Goal: Task Accomplishment & Management: Manage account settings

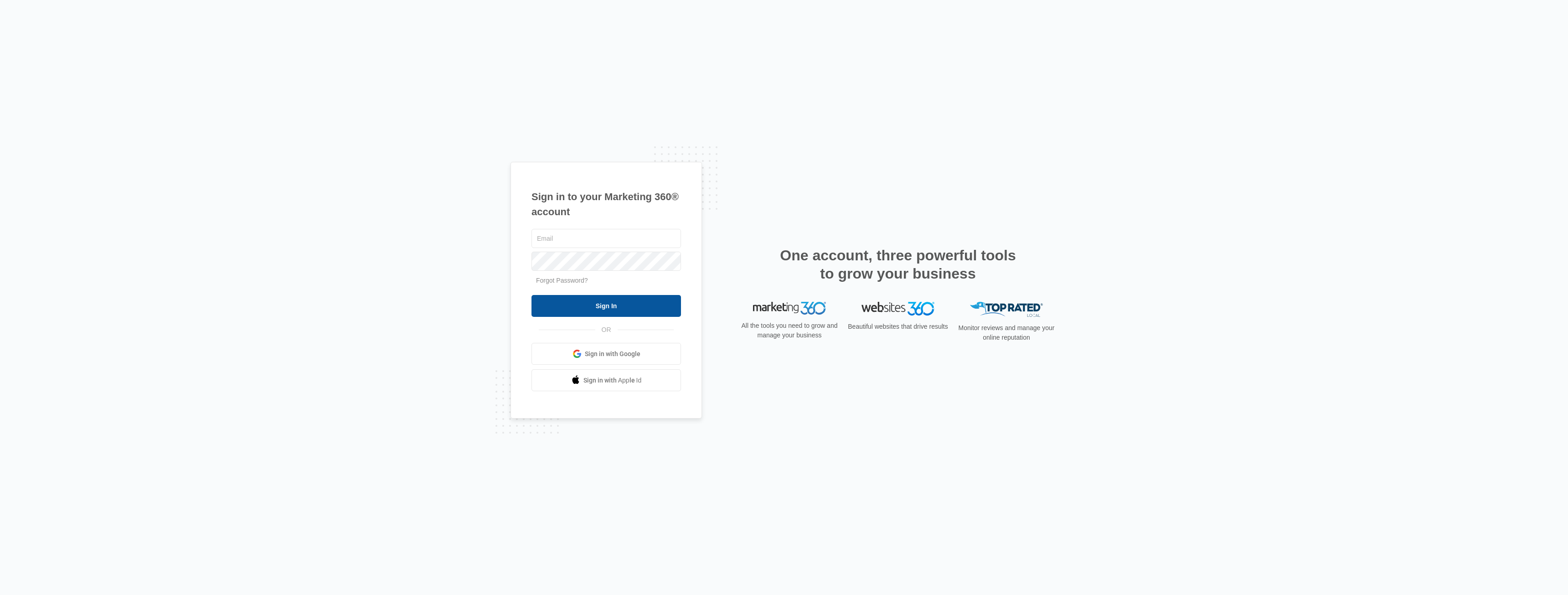
type input "[EMAIL_ADDRESS][DOMAIN_NAME]"
click at [625, 305] on input "Sign In" at bounding box center [606, 306] width 149 height 22
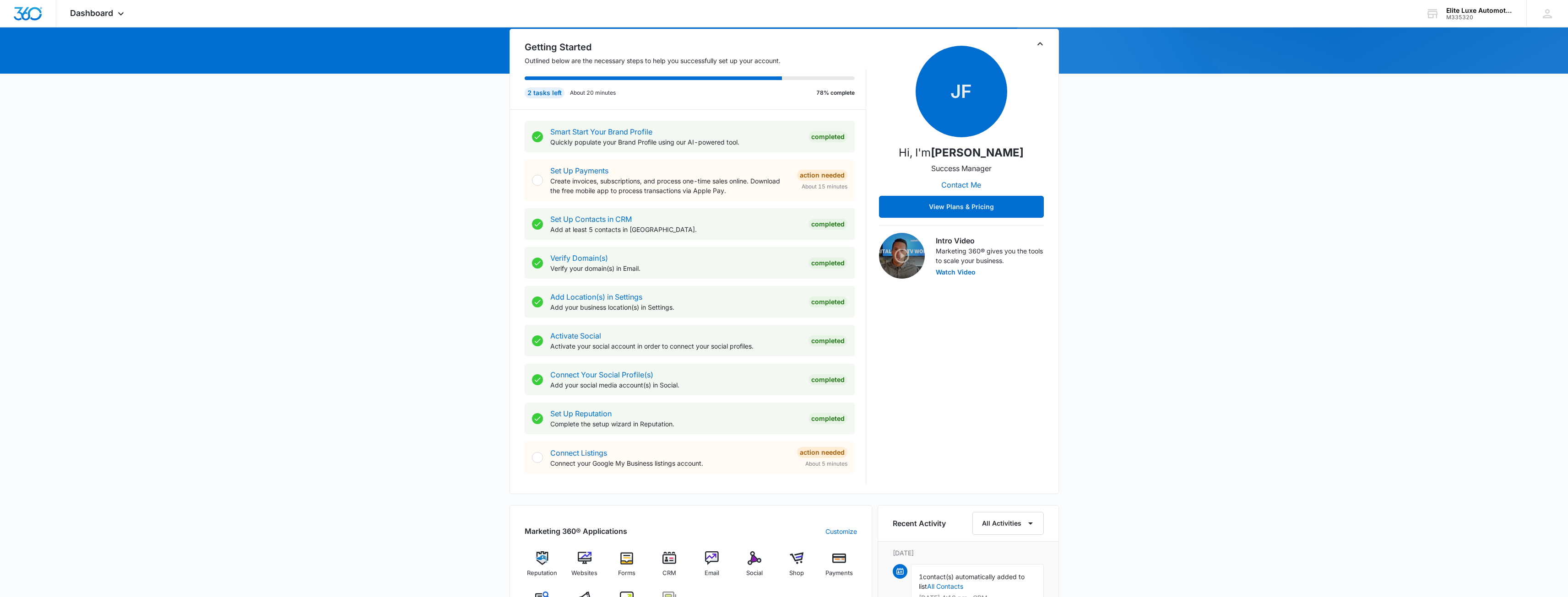
scroll to position [92, 0]
click at [689, 462] on p "Connect your Google My Business listings account." at bounding box center [669, 463] width 239 height 9
click at [575, 453] on link "Connect Listings" at bounding box center [578, 453] width 57 height 9
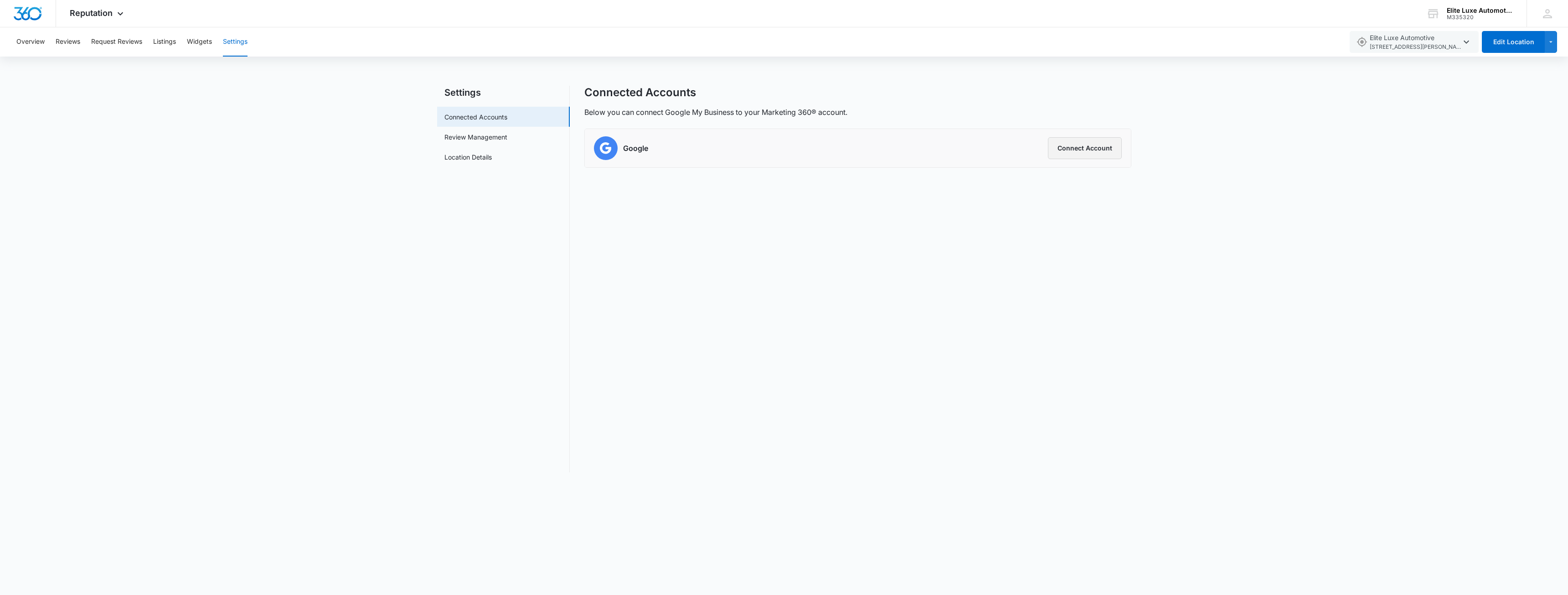
click at [1063, 148] on button "Connect Account" at bounding box center [1085, 148] width 74 height 22
click at [1421, 46] on span "14133 Mead St , Longmont , CO" at bounding box center [1415, 48] width 91 height 9
click at [1406, 89] on span "Elite Luxe Automotive 14133 Mead St , Longmont , CO" at bounding box center [1421, 91] width 91 height 19
click at [484, 158] on link "Location Details" at bounding box center [468, 157] width 48 height 9
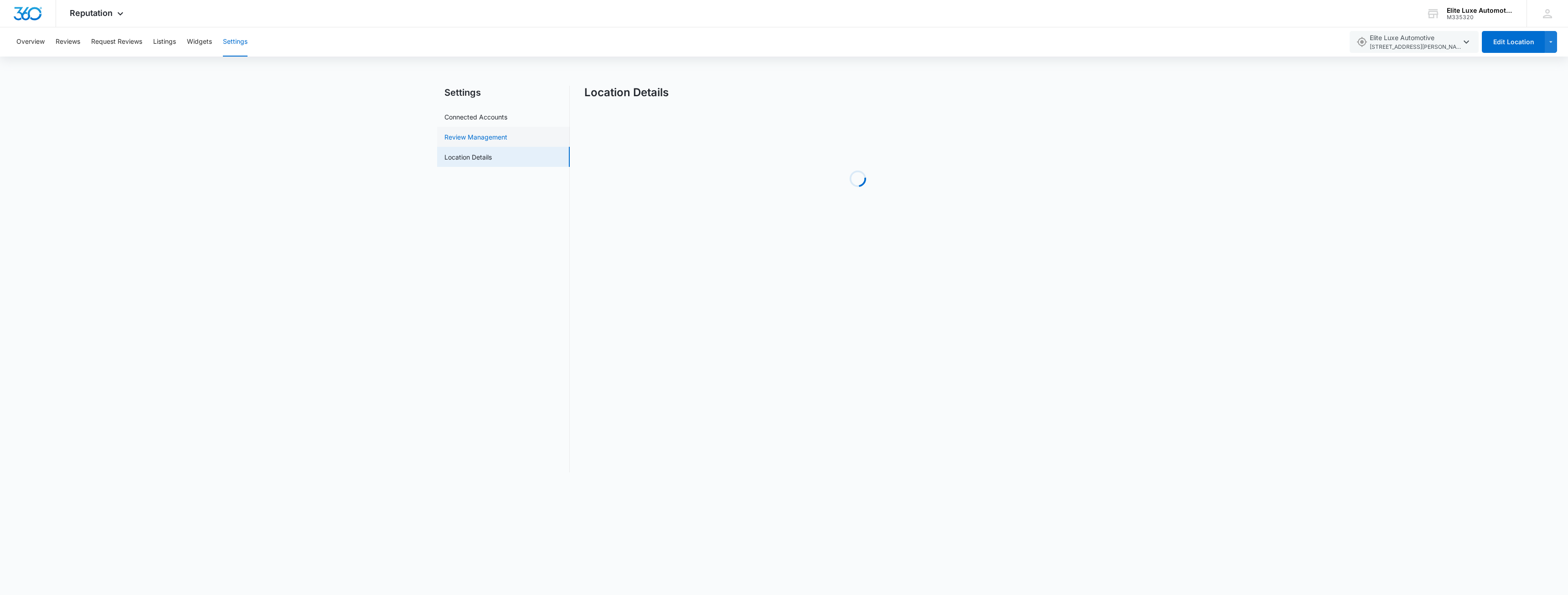
select select "Colorado"
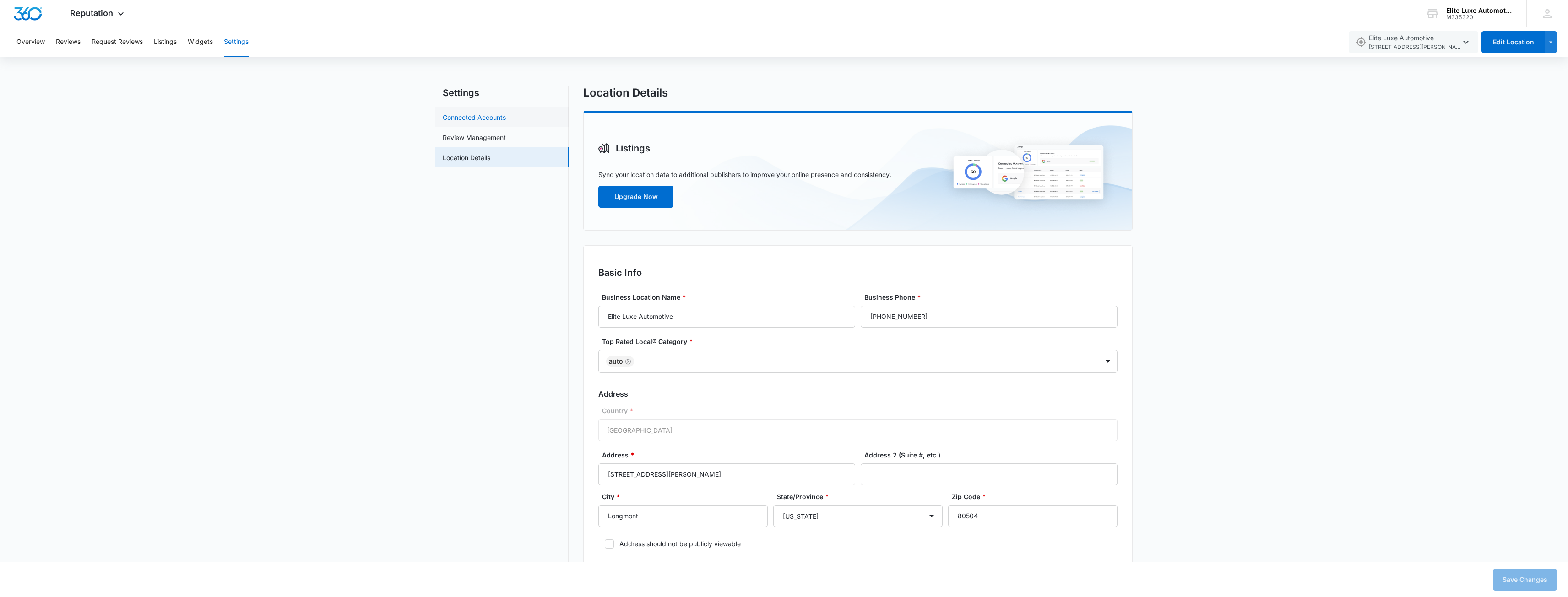
click at [482, 122] on link "Connected Accounts" at bounding box center [474, 117] width 63 height 9
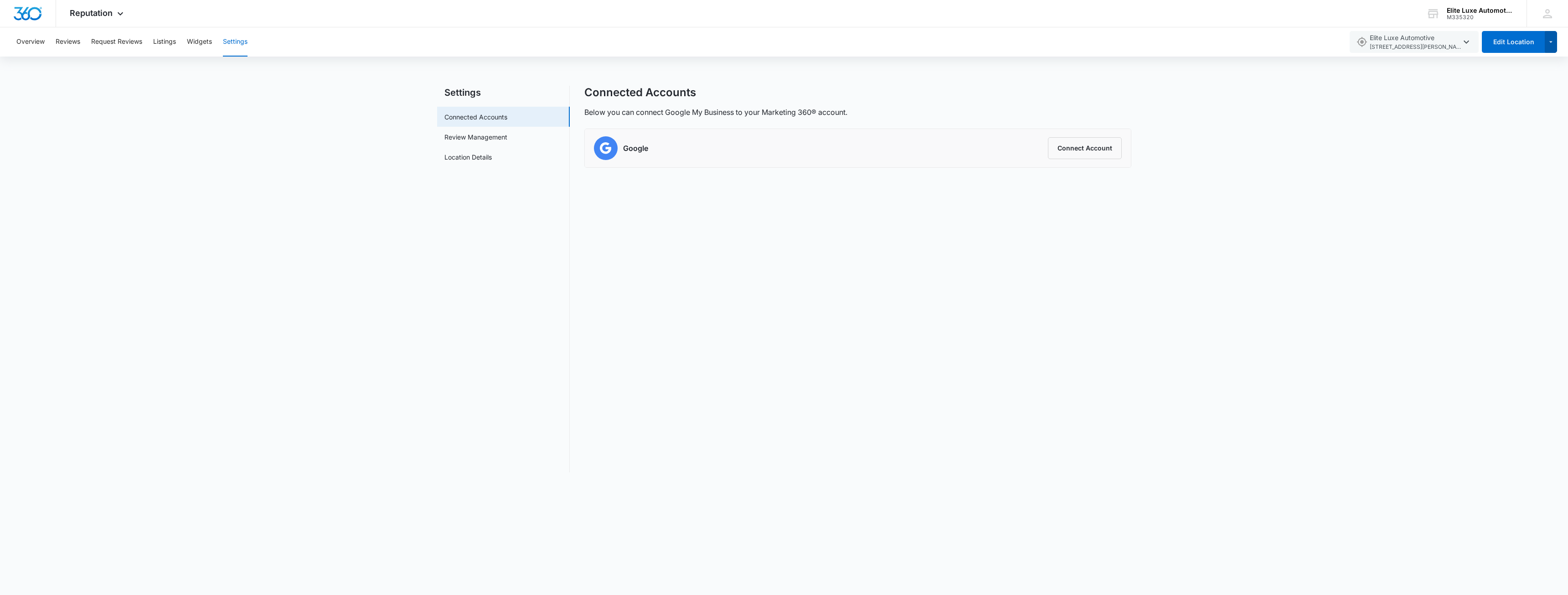
click at [1550, 49] on button "button" at bounding box center [1551, 42] width 13 height 22
click at [1077, 152] on button "Connect Account" at bounding box center [1085, 148] width 74 height 22
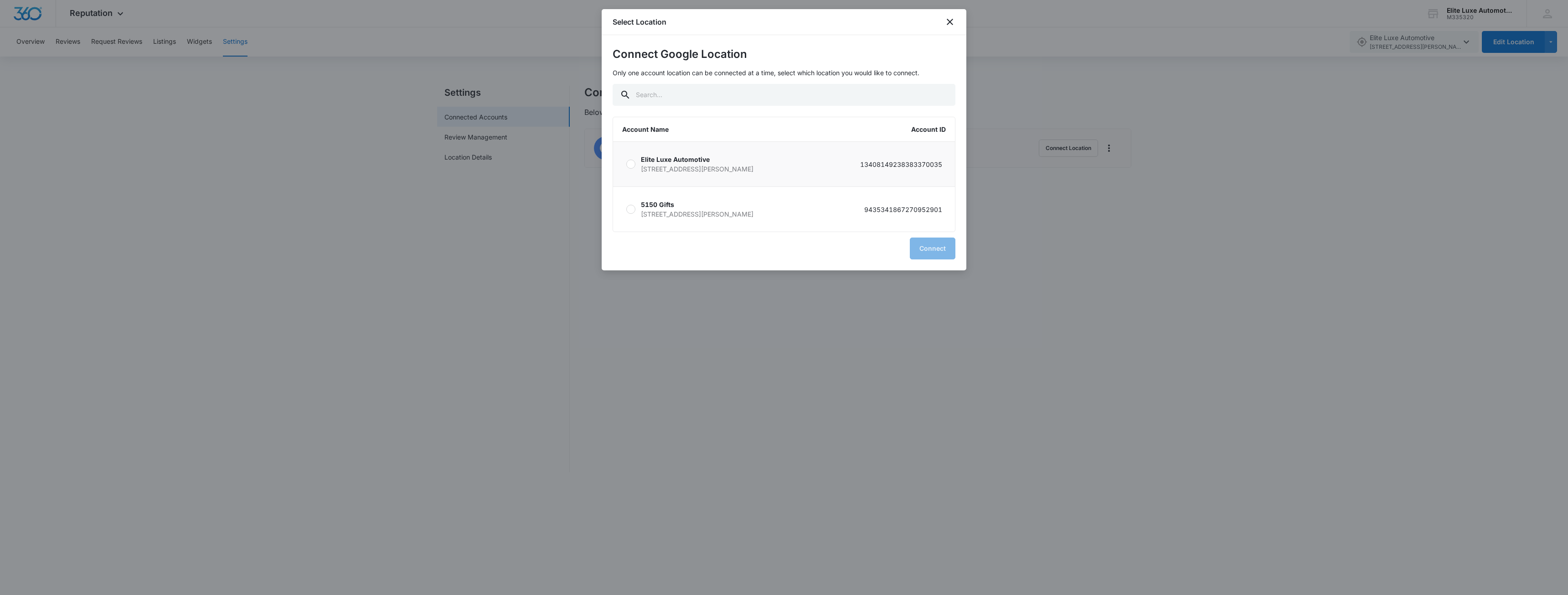
click at [665, 160] on p "Elite Luxe Automotive" at bounding box center [697, 159] width 113 height 9
click at [626, 164] on input "Elite Luxe Automotive [STREET_ADDRESS][PERSON_NAME]-9311 13408149238383370035" at bounding box center [626, 164] width 1 height 1
radio input "true"
click at [938, 252] on button "Connect" at bounding box center [932, 248] width 46 height 22
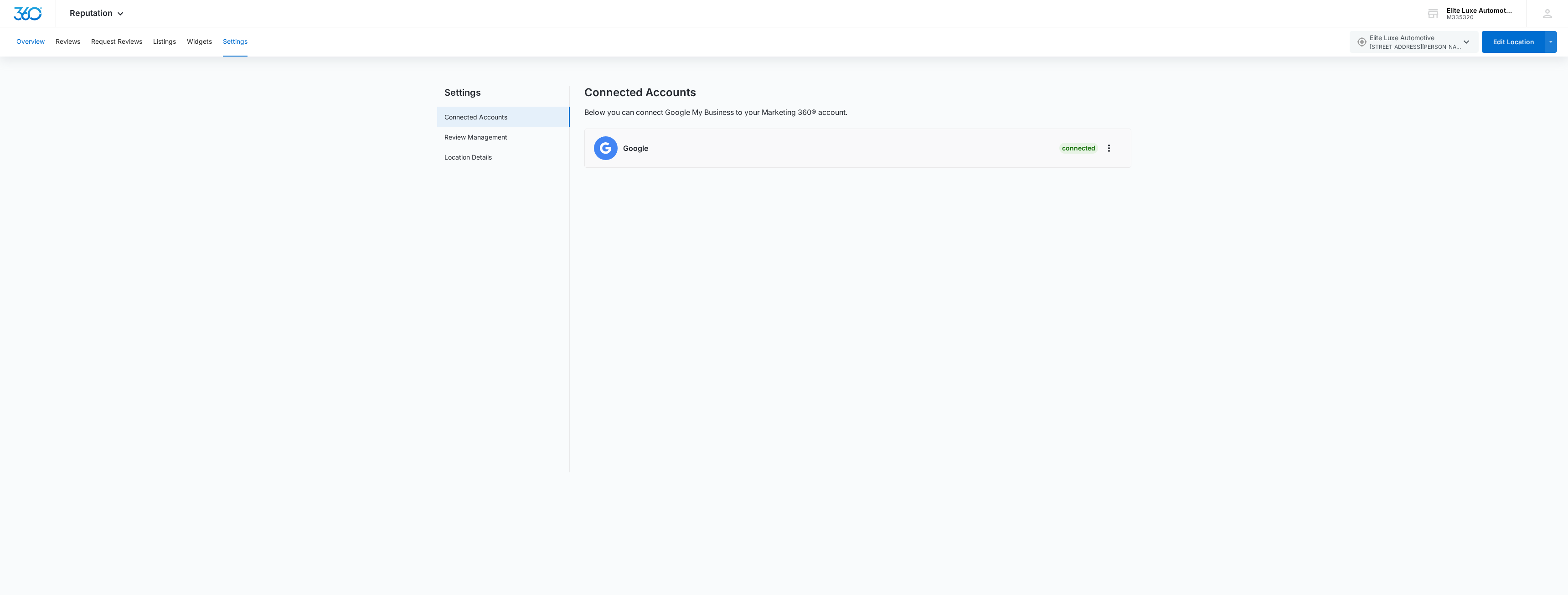
click at [34, 40] on button "Overview" at bounding box center [30, 42] width 28 height 29
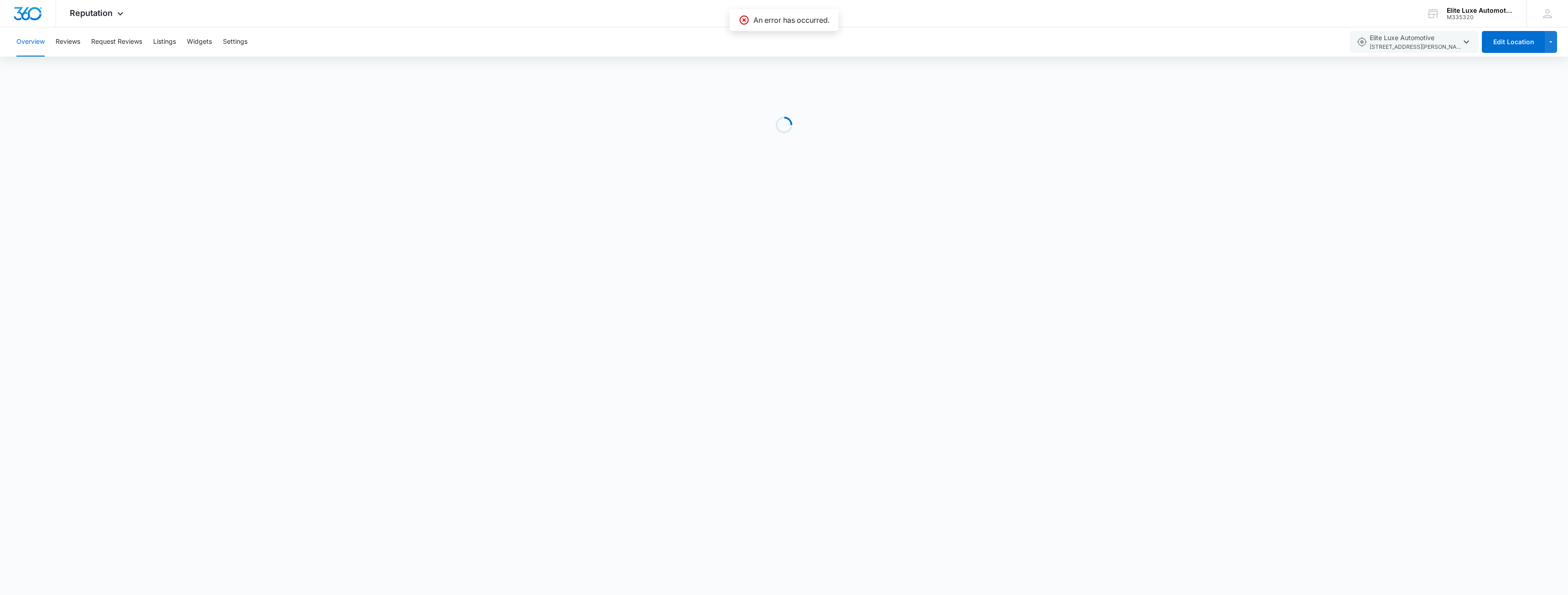
click at [745, 24] on icon at bounding box center [744, 20] width 9 height 9
click at [71, 42] on button "Reviews" at bounding box center [68, 42] width 24 height 29
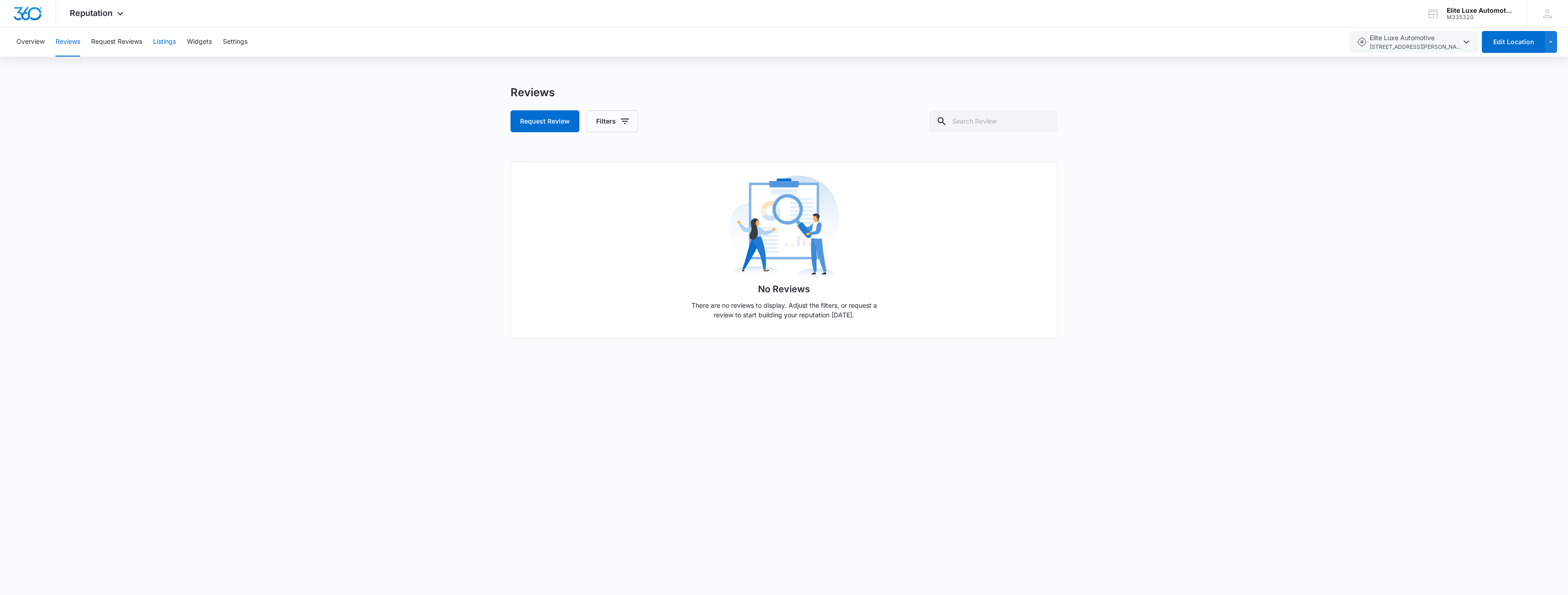
click at [171, 43] on button "Listings" at bounding box center [164, 42] width 23 height 29
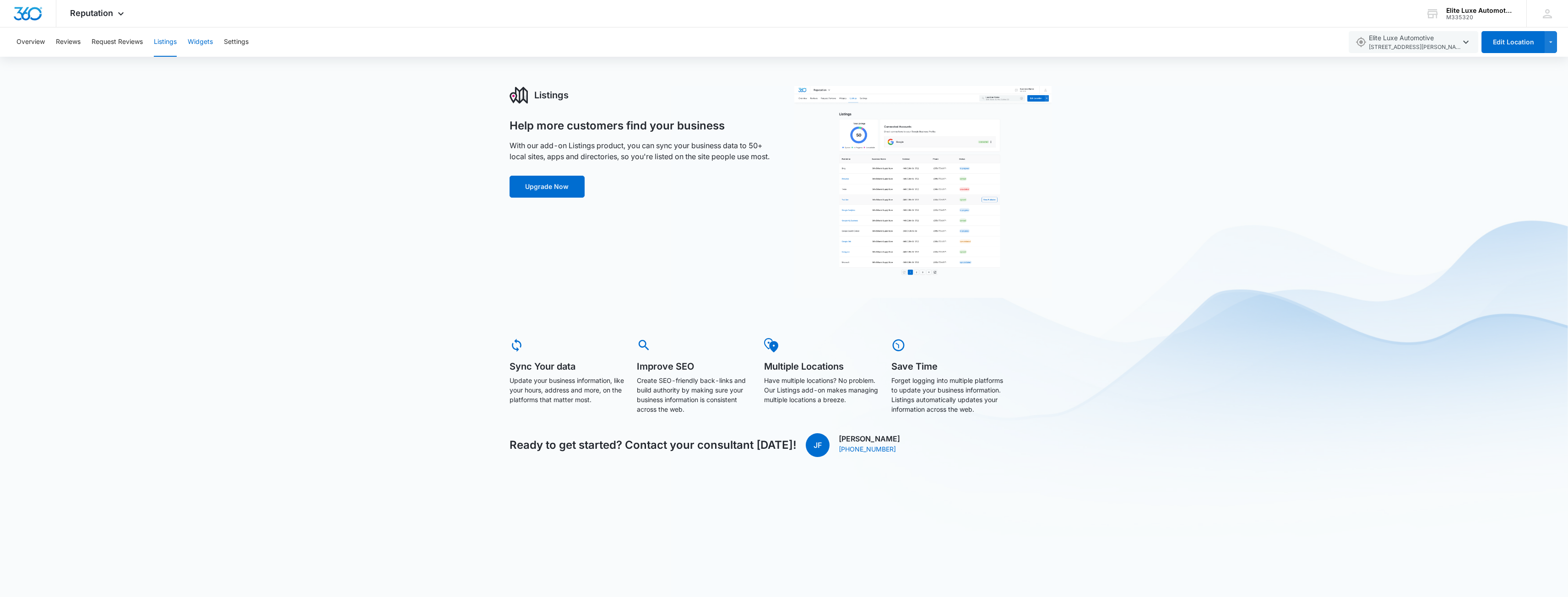
click at [202, 43] on button "Widgets" at bounding box center [200, 42] width 25 height 30
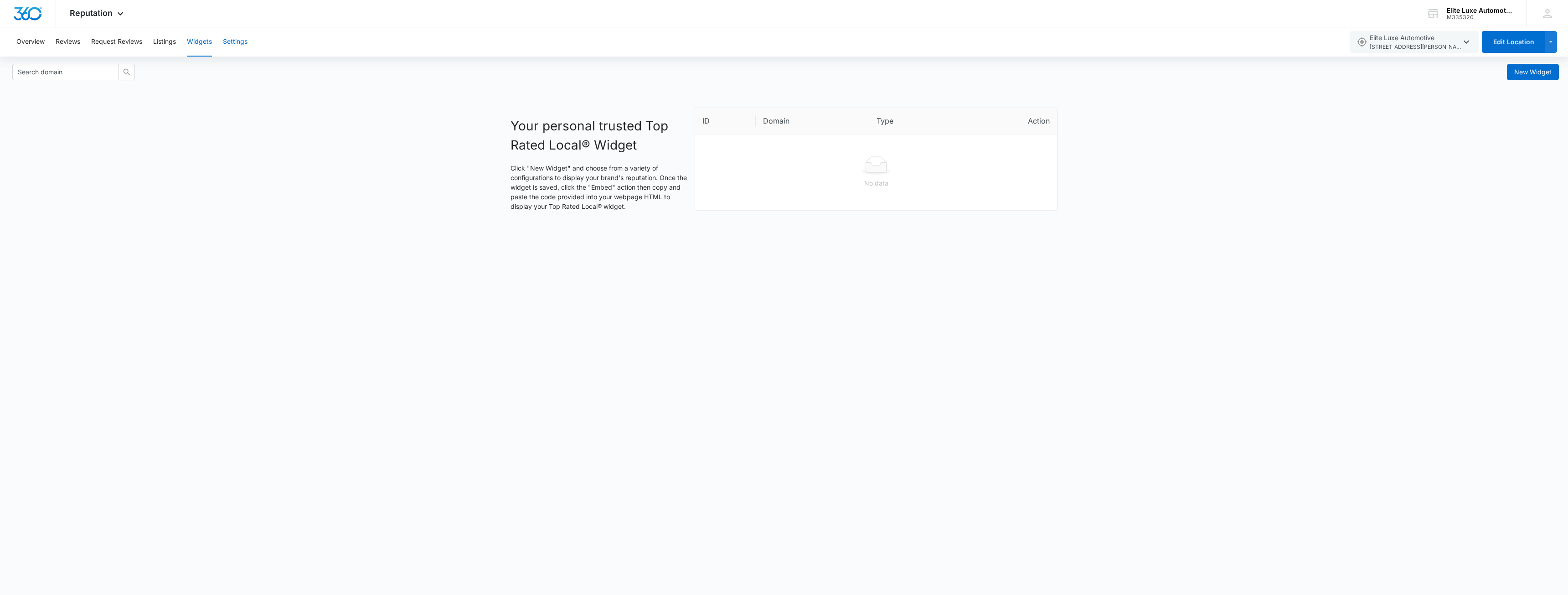
click at [241, 43] on button "Settings" at bounding box center [235, 42] width 24 height 29
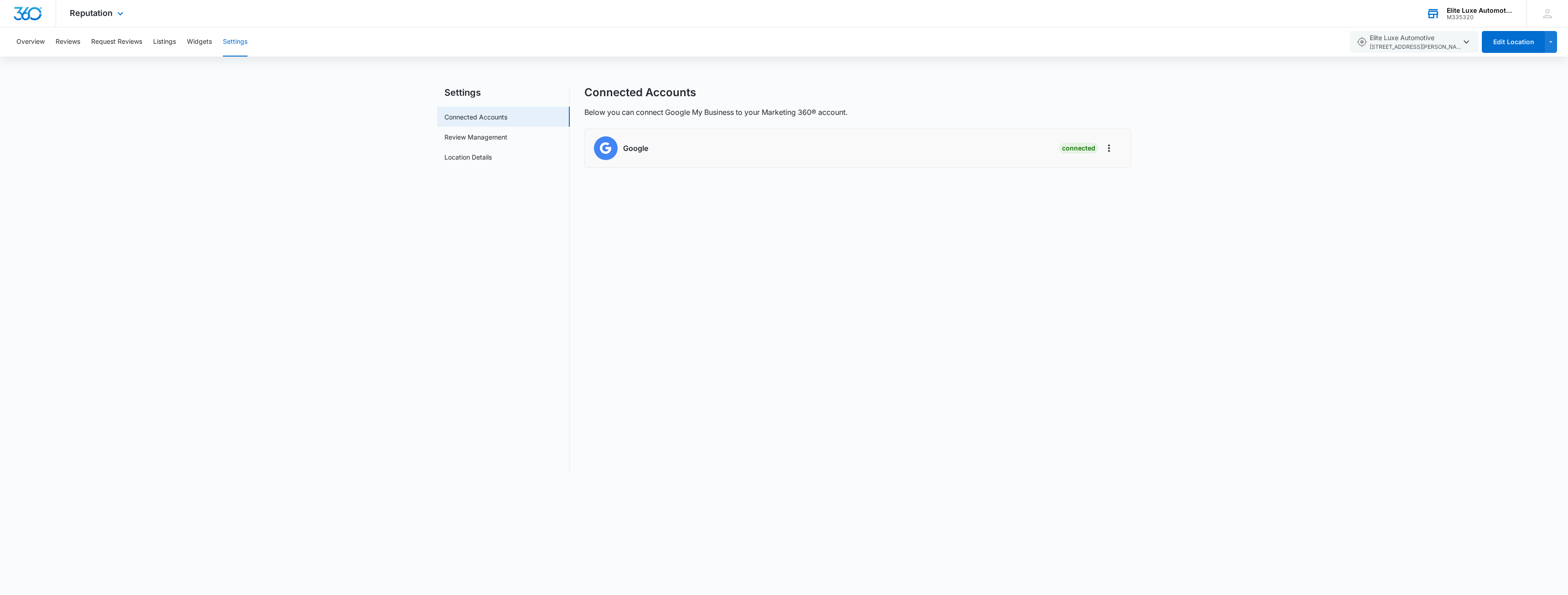
click at [1473, 15] on div "M335320" at bounding box center [1480, 18] width 66 height 6
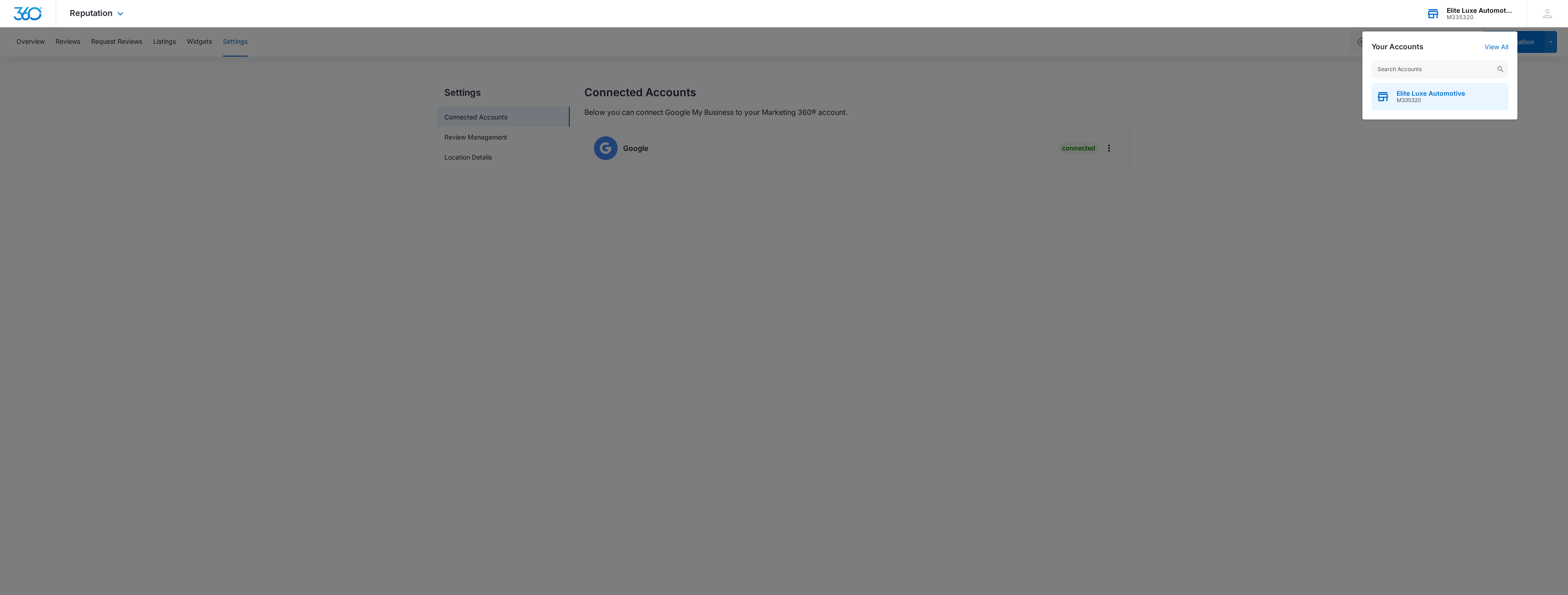
click at [1433, 98] on span "M335320" at bounding box center [1430, 100] width 68 height 6
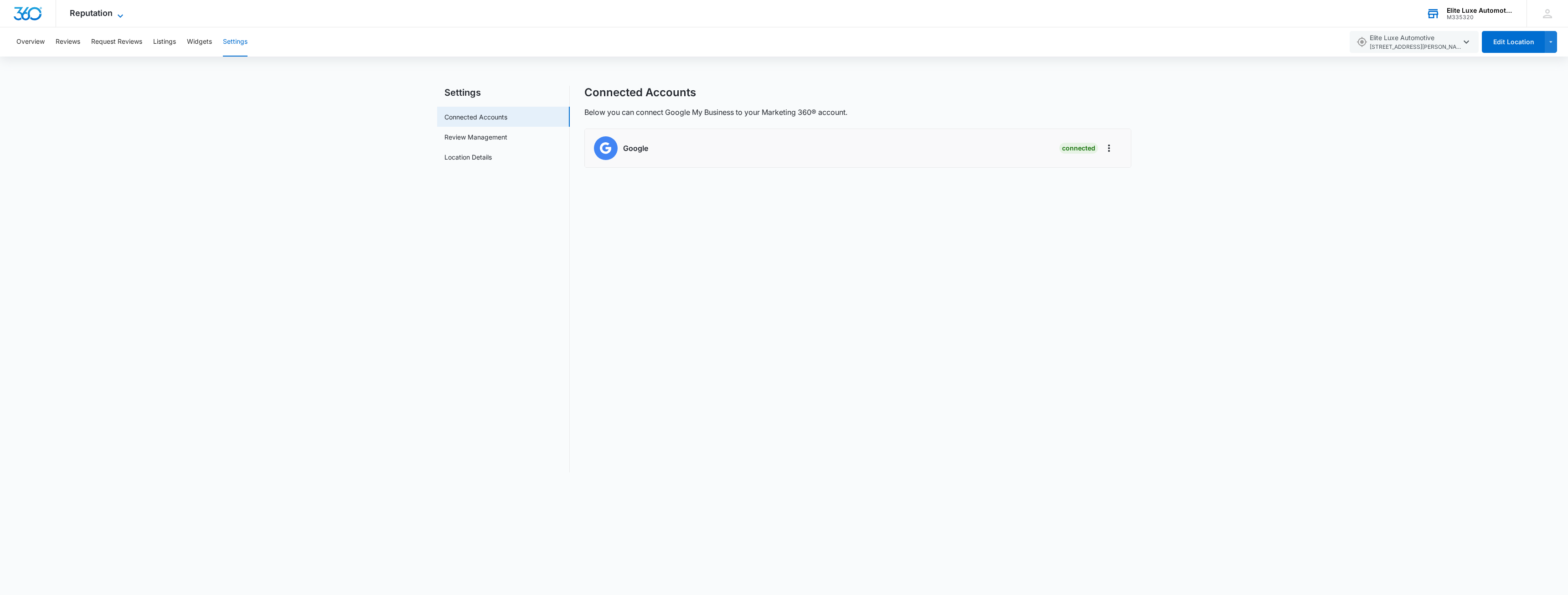
click at [91, 11] on span "Reputation" at bounding box center [91, 13] width 43 height 9
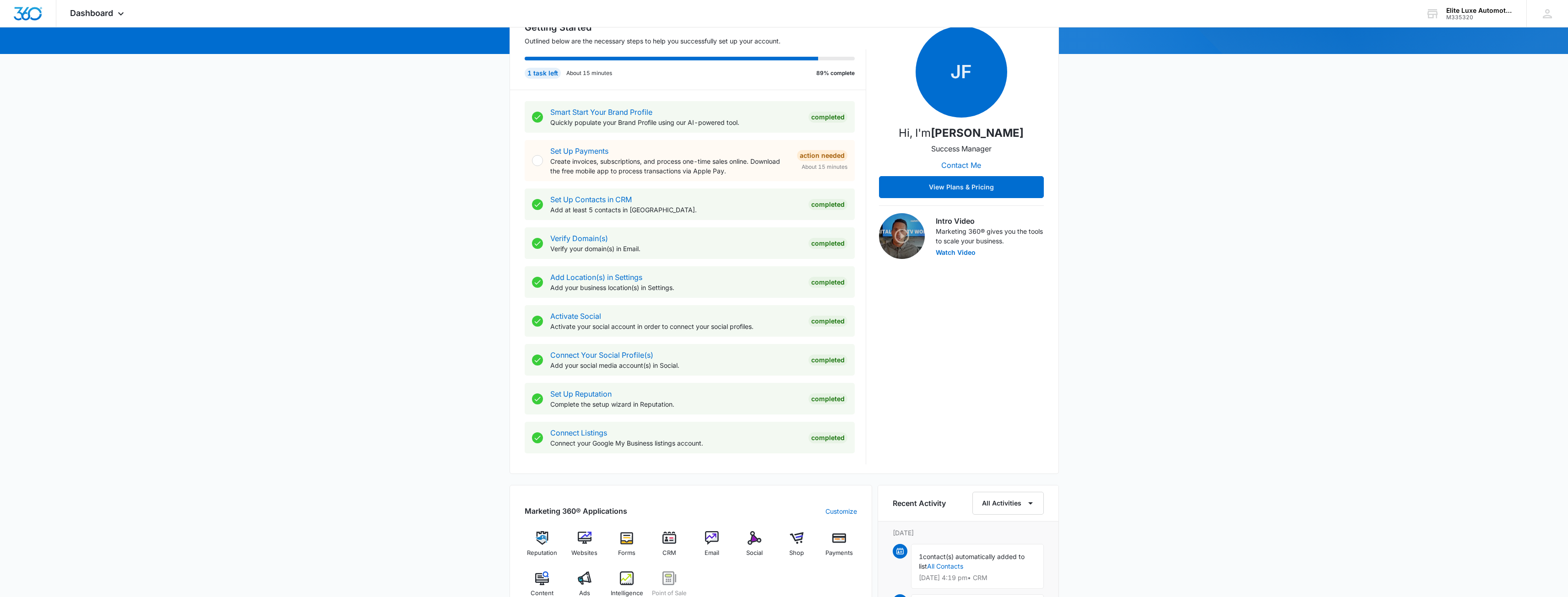
scroll to position [169, 0]
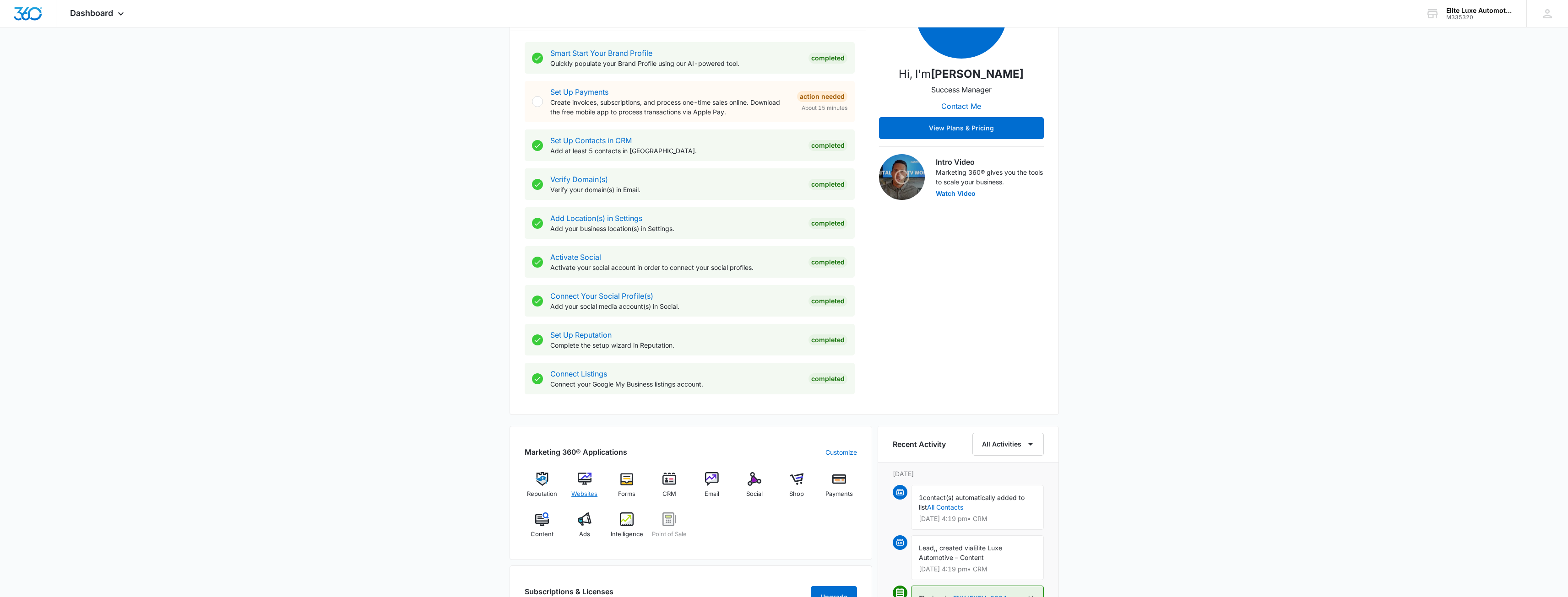
click at [585, 485] on img at bounding box center [585, 479] width 14 height 14
